Goal: Information Seeking & Learning: Understand process/instructions

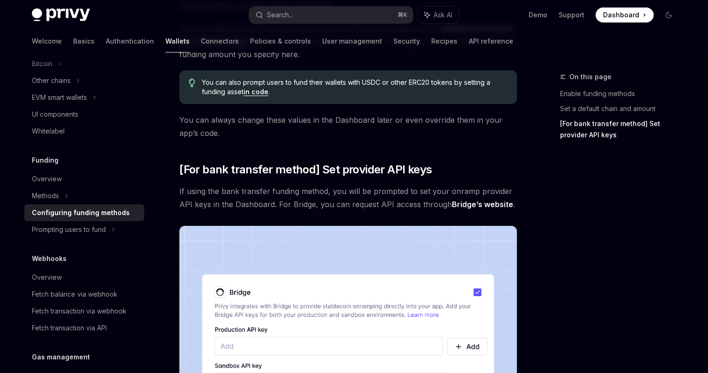
scroll to position [921, 0]
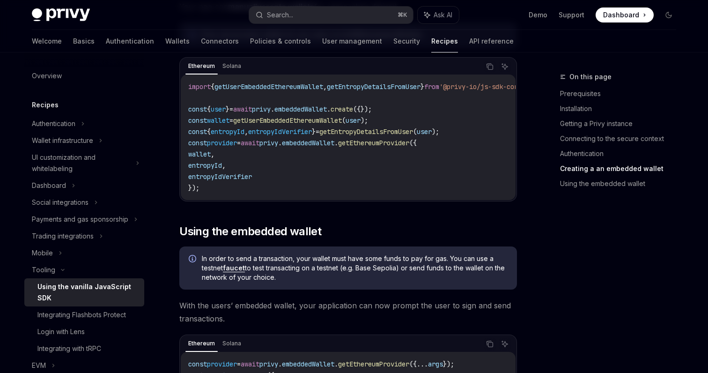
scroll to position [1097, 0]
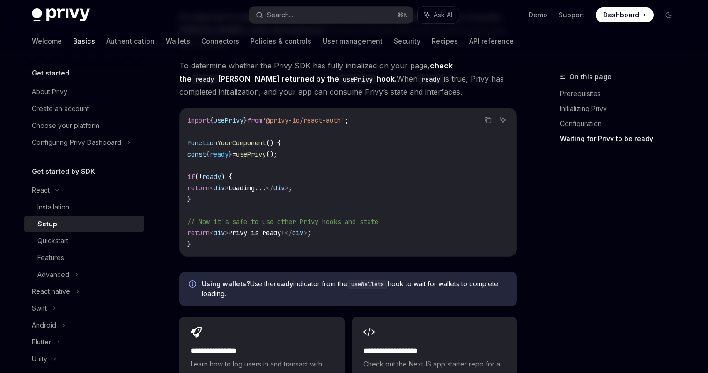
scroll to position [844, 0]
